Goal: Book appointment/travel/reservation: Book appointment/travel/reservation

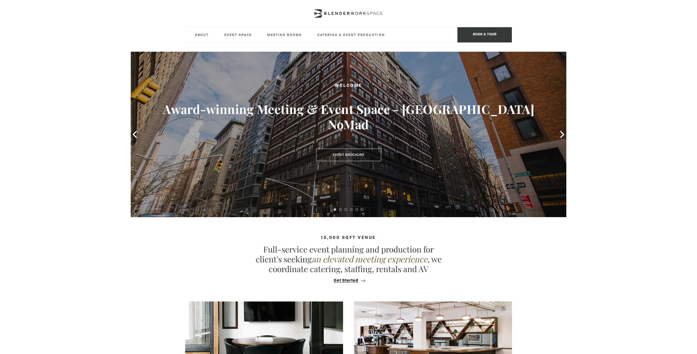
type div "[DATE]"
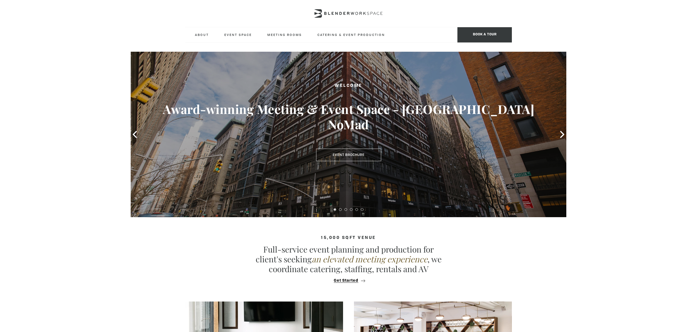
type div "[DATE]"
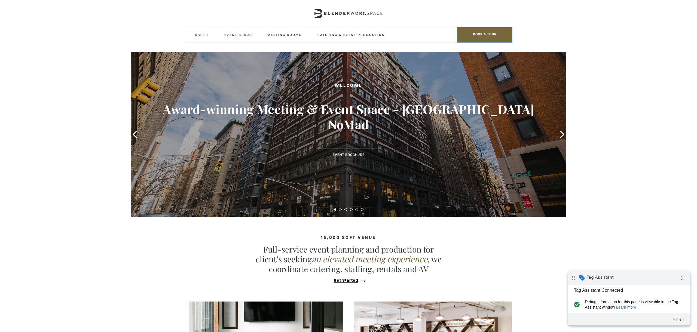
click at [482, 38] on span "BOOK A TOUR" at bounding box center [484, 34] width 54 height 15
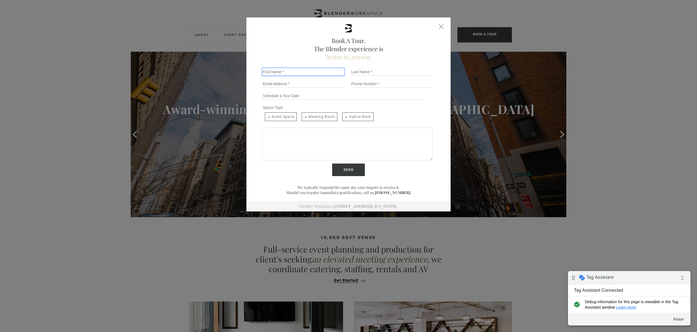
click at [303, 75] on input "First Name *" at bounding box center [303, 72] width 82 height 8
type input "Test"
click at [376, 73] on input "Last Name *" at bounding box center [392, 72] width 82 height 8
type input "Test"
click at [282, 74] on input "Test" at bounding box center [303, 72] width 82 height 8
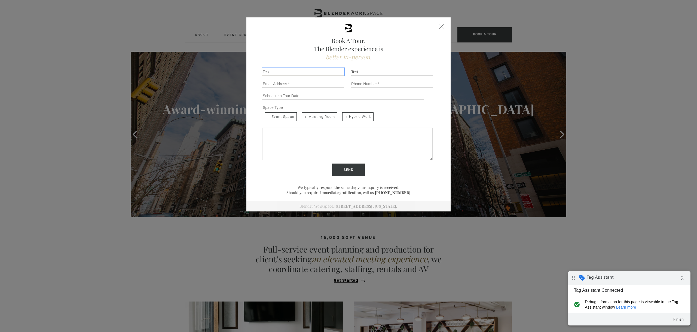
type input "Test"
click at [269, 84] on input "Email *" at bounding box center [303, 84] width 82 height 8
type input "jasmine@inboxcommunications.com"
click at [390, 82] on input "Tel No." at bounding box center [392, 84] width 82 height 8
type input "4168999235"
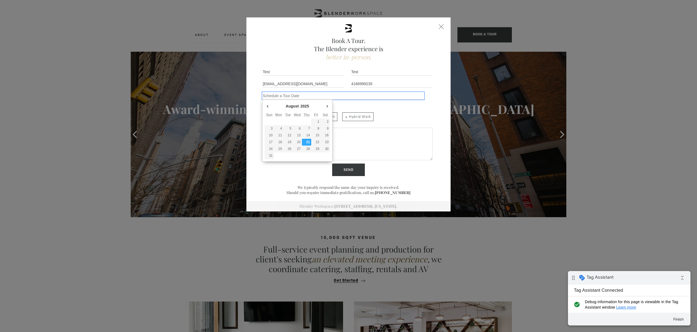
click at [303, 94] on input "Schedule a Tour" at bounding box center [343, 96] width 162 height 8
type div "2025-08-22"
type input "08/22/2025"
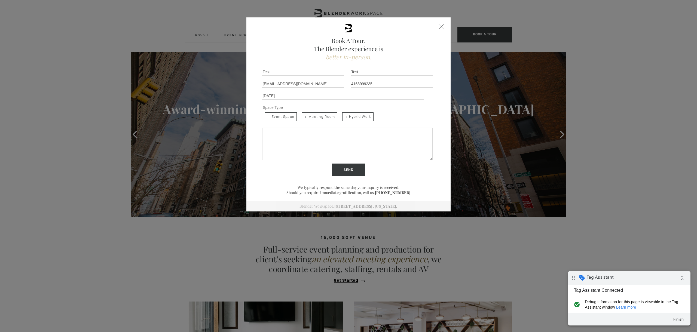
click at [284, 117] on span "Event Space" at bounding box center [281, 116] width 32 height 9
click at [266, 114] on input "Event Space" at bounding box center [265, 112] width 4 height 4
checkbox input "true"
click at [290, 144] on textarea "Share more details below..." at bounding box center [347, 144] width 170 height 33
drag, startPoint x: 278, startPoint y: 135, endPoint x: 288, endPoint y: 132, distance: 9.8
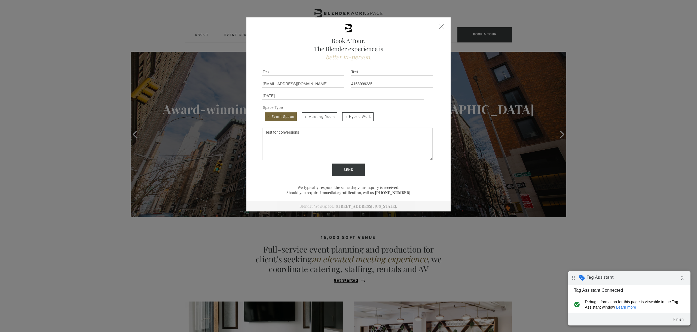
click at [279, 135] on textarea "Test for conversions" at bounding box center [347, 144] width 170 height 33
type textarea "Test for Google Ads conversions"
click at [349, 170] on input "Send" at bounding box center [348, 170] width 33 height 13
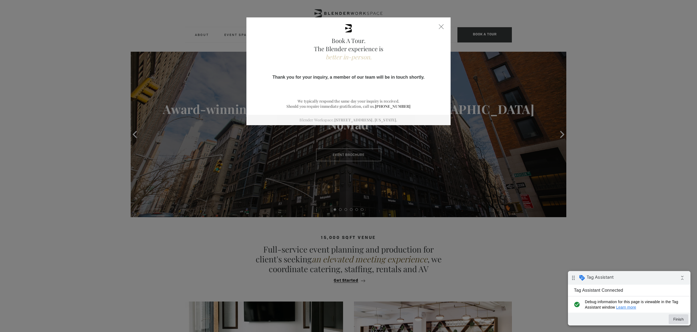
click at [677, 318] on button "Finish" at bounding box center [679, 320] width 20 height 10
